Goal: Task Accomplishment & Management: Use online tool/utility

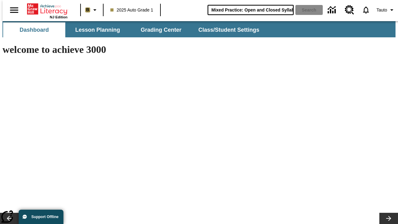
type input "Mixed Practice: Open and Closed Syllables"
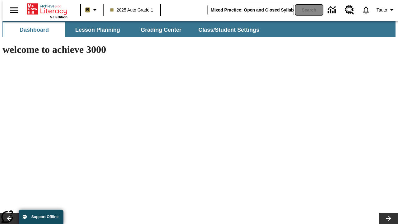
click at [306, 10] on button "Search" at bounding box center [309, 10] width 27 height 10
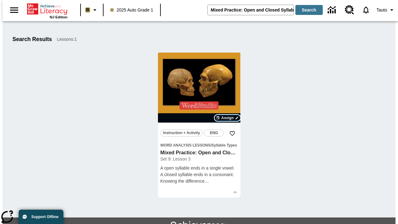
click at [228, 118] on span "Assign" at bounding box center [227, 118] width 12 height 6
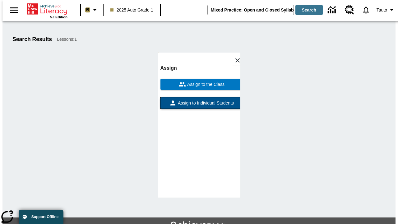
click at [199, 104] on span "Assign to Individual Students" at bounding box center [205, 103] width 57 height 7
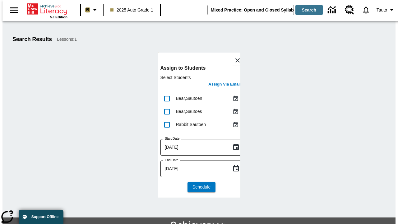
click at [167, 98] on input "lesson details" at bounding box center [167, 98] width 13 height 13
checkbox input "true"
click at [167, 111] on input "lesson details" at bounding box center [167, 111] width 13 height 13
checkbox input "true"
